Goal: Transaction & Acquisition: Obtain resource

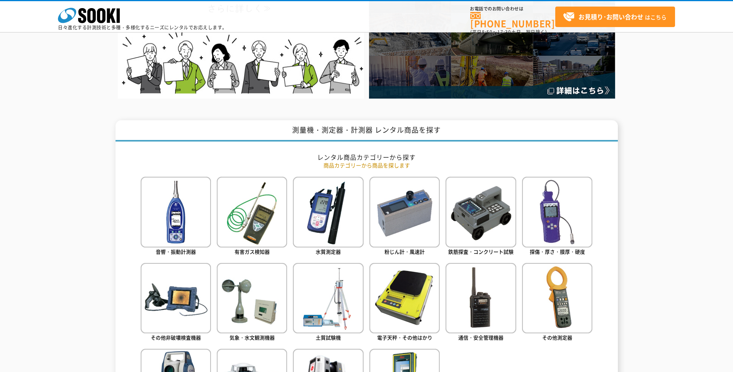
scroll to position [232, 0]
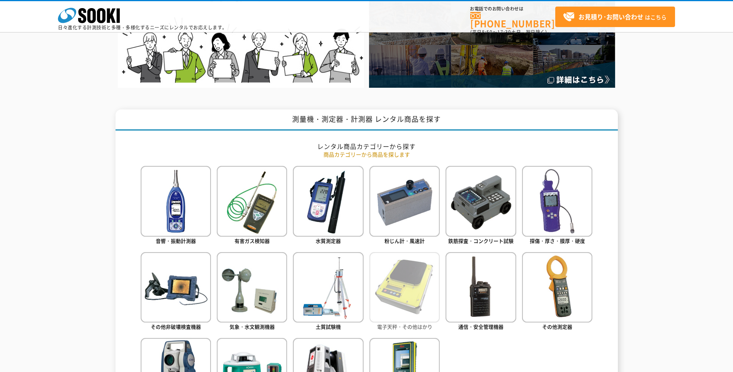
click at [398, 285] on img at bounding box center [405, 287] width 70 height 70
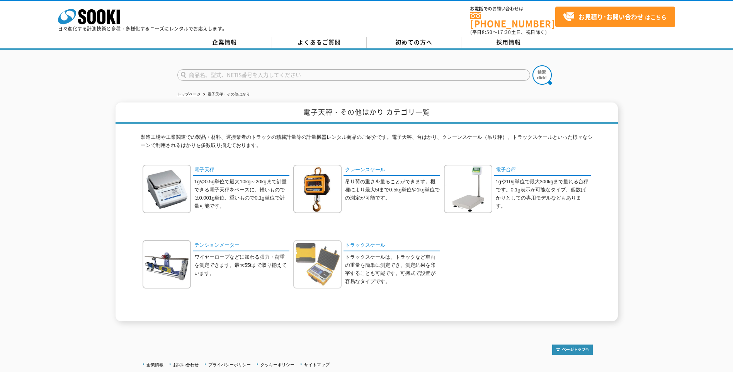
click at [311, 257] on img at bounding box center [317, 264] width 48 height 48
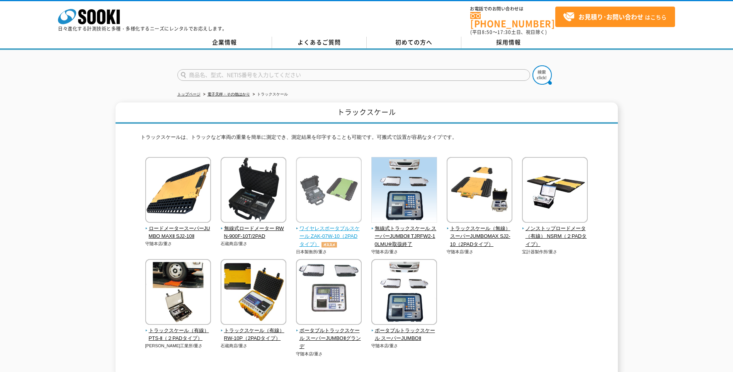
click at [315, 228] on span "ワイヤレスポータブルスケール ZAK-07W-10（2PADタイプ）" at bounding box center [329, 237] width 66 height 24
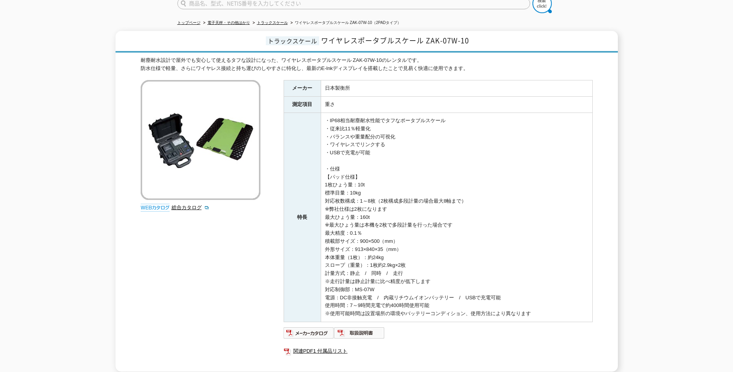
scroll to position [145, 0]
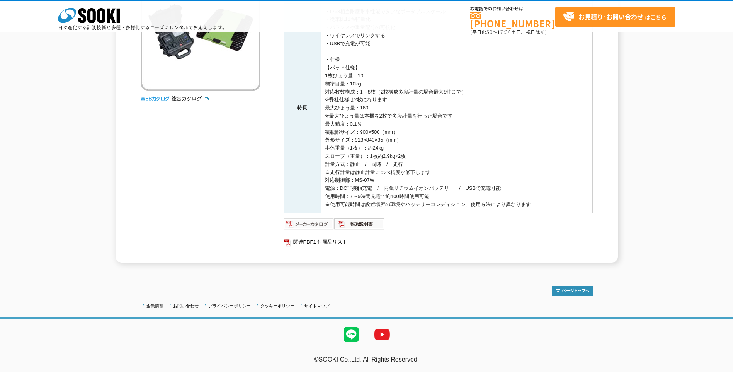
click at [316, 223] on img at bounding box center [309, 224] width 51 height 12
